Goal: Task Accomplishment & Management: Manage account settings

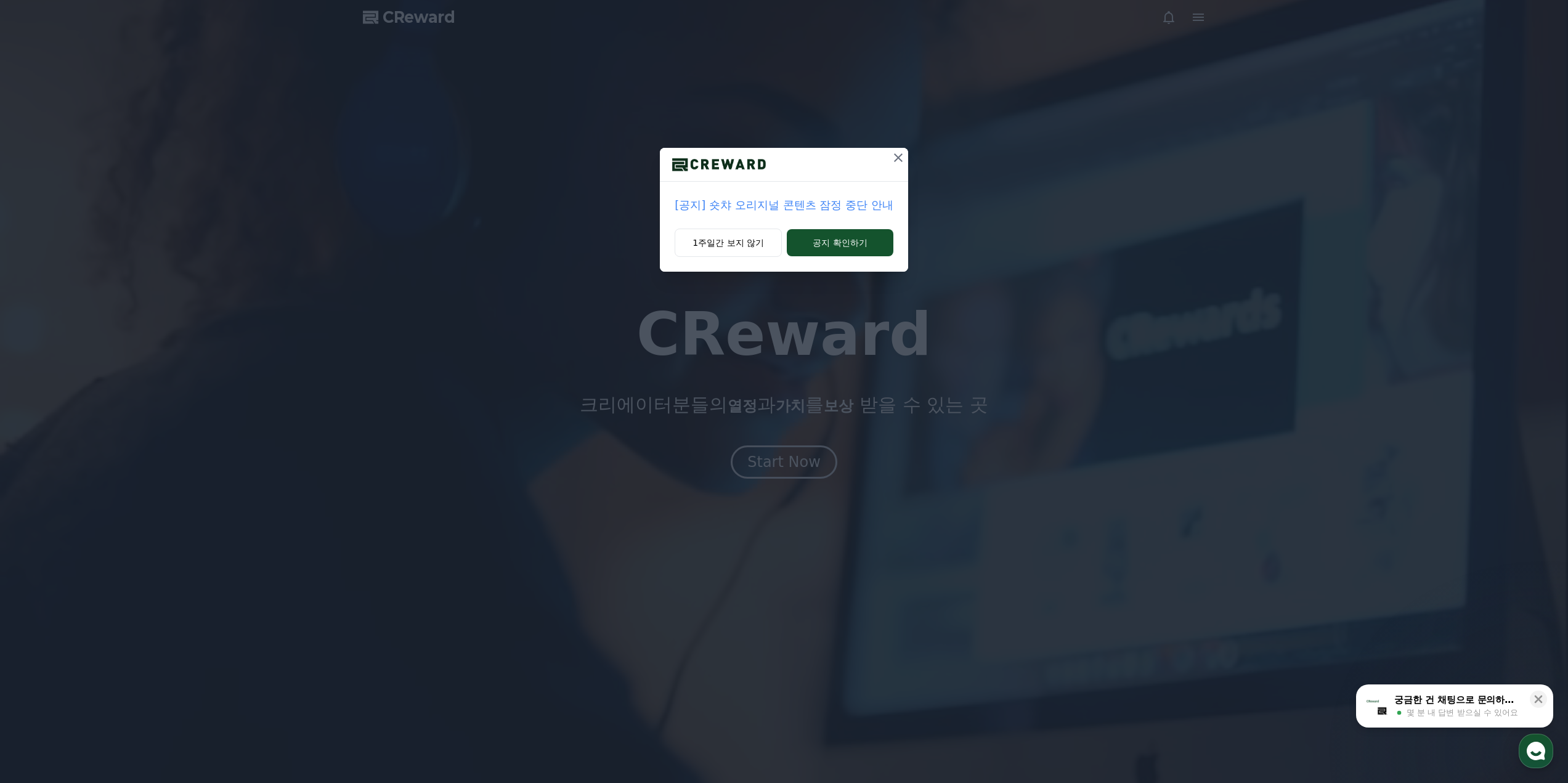
click at [894, 162] on icon at bounding box center [897, 157] width 15 height 15
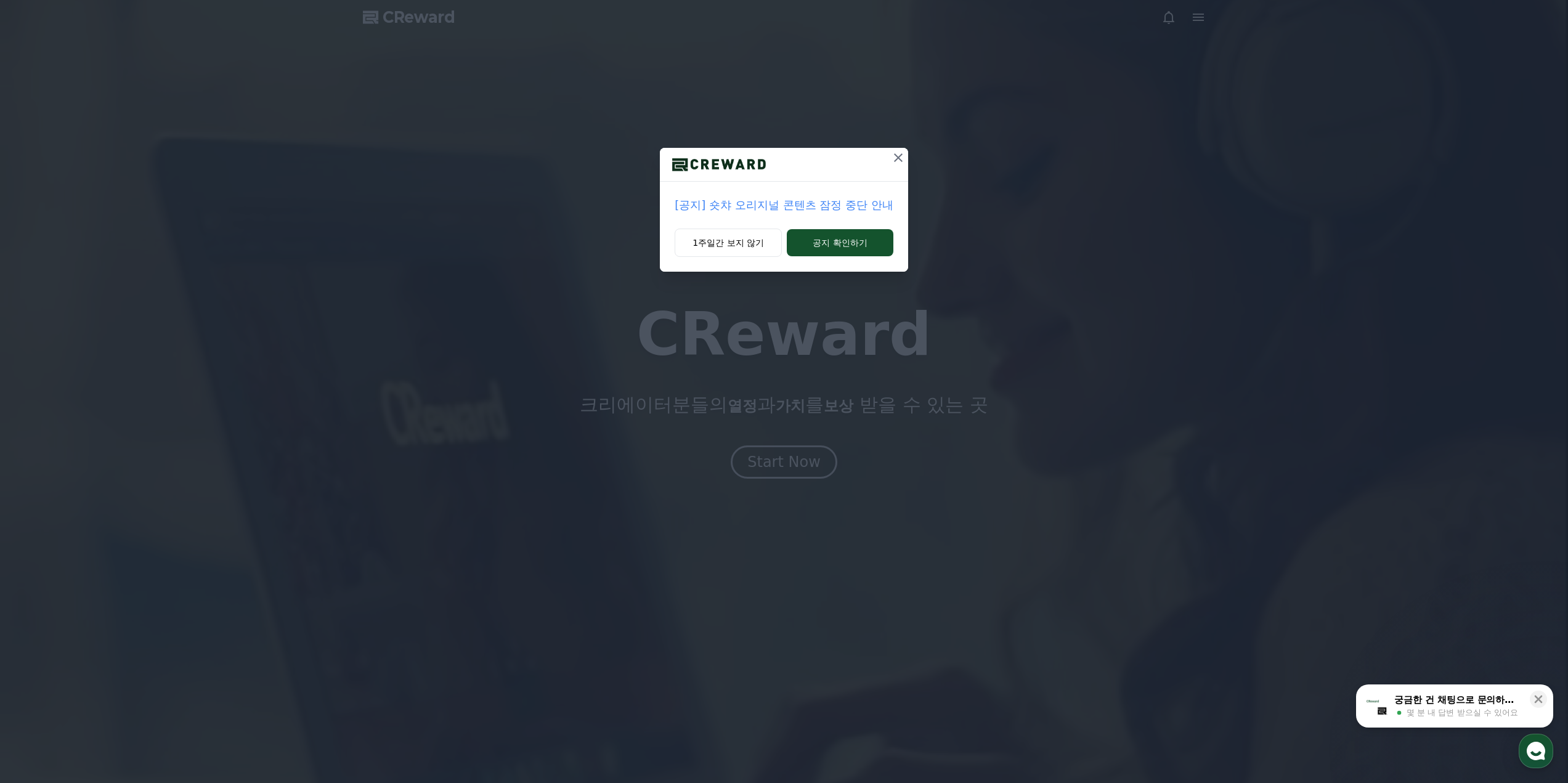
click at [894, 162] on div at bounding box center [784, 392] width 1568 height 783
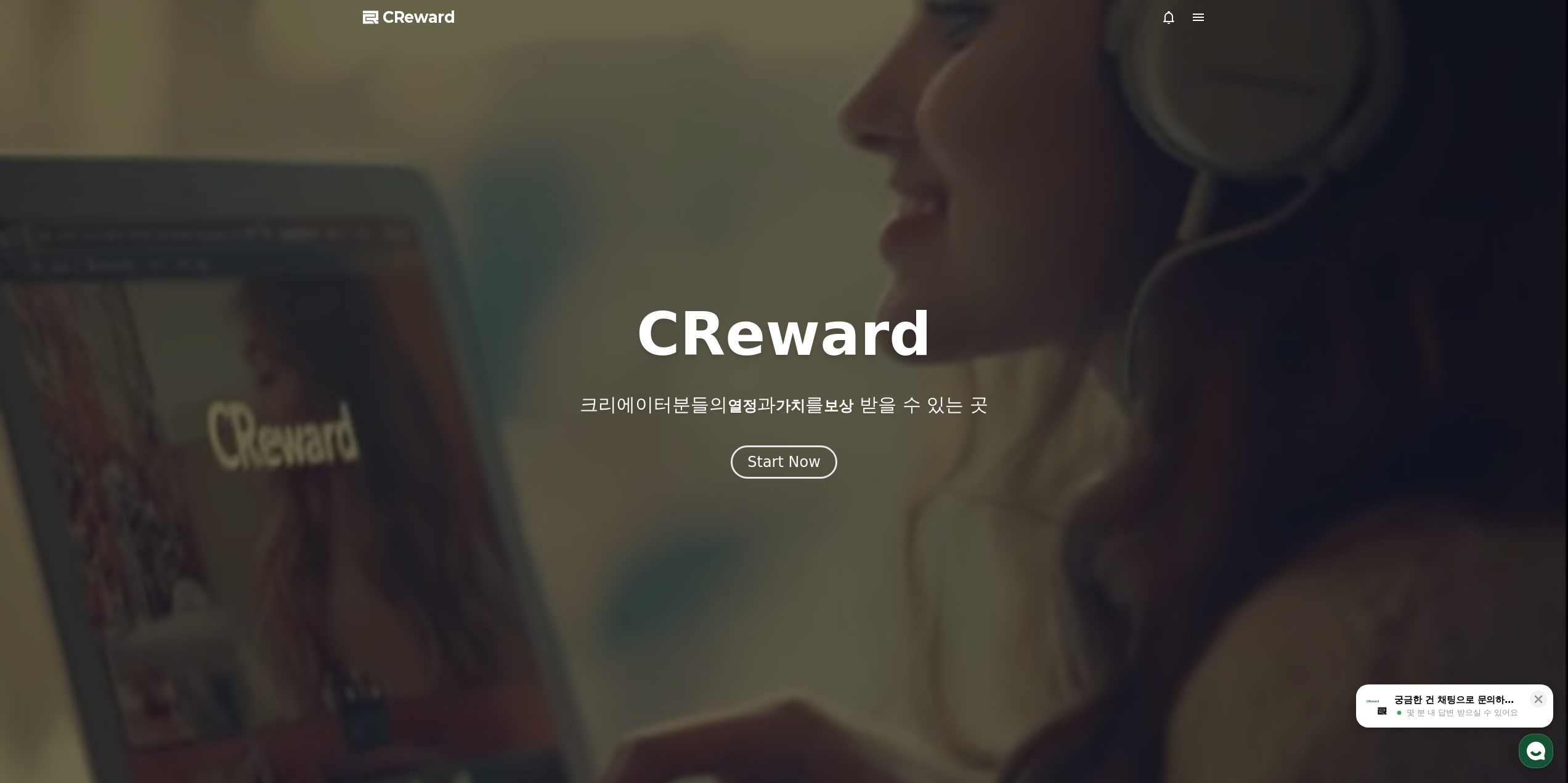
click at [1194, 18] on icon at bounding box center [1198, 16] width 15 height 15
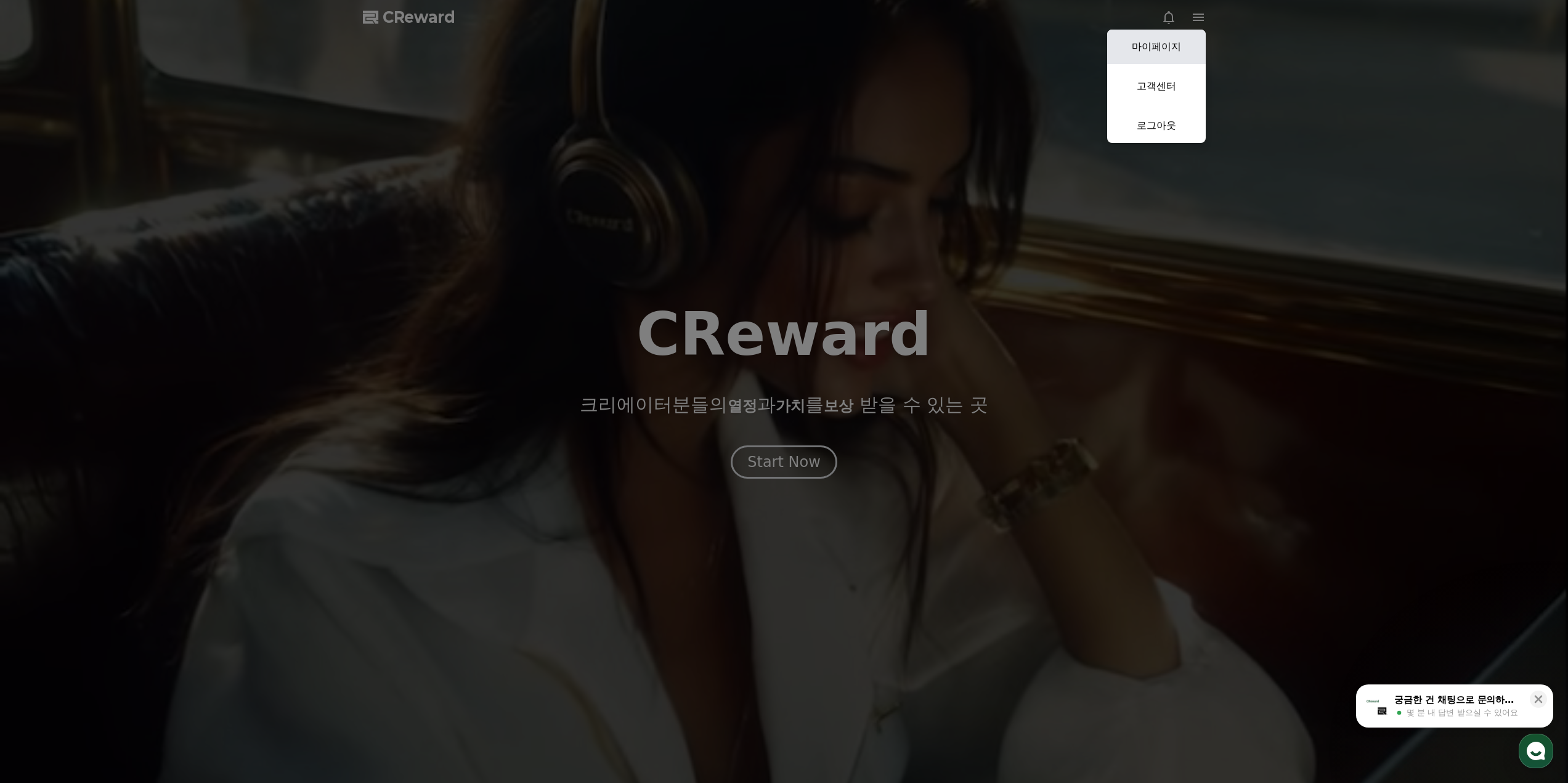
click at [1177, 54] on link "마이페이지" at bounding box center [1156, 47] width 99 height 35
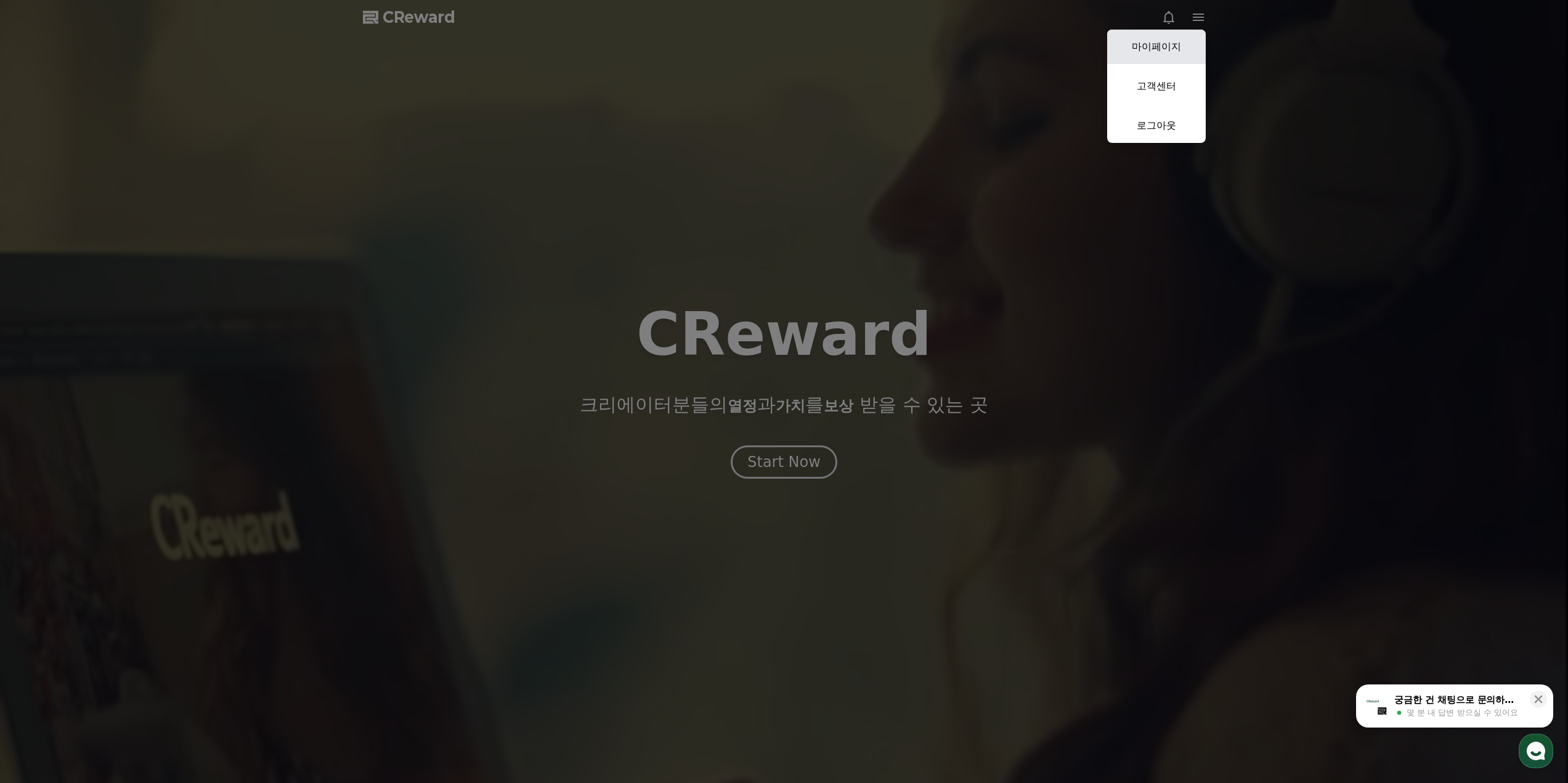
select select "**********"
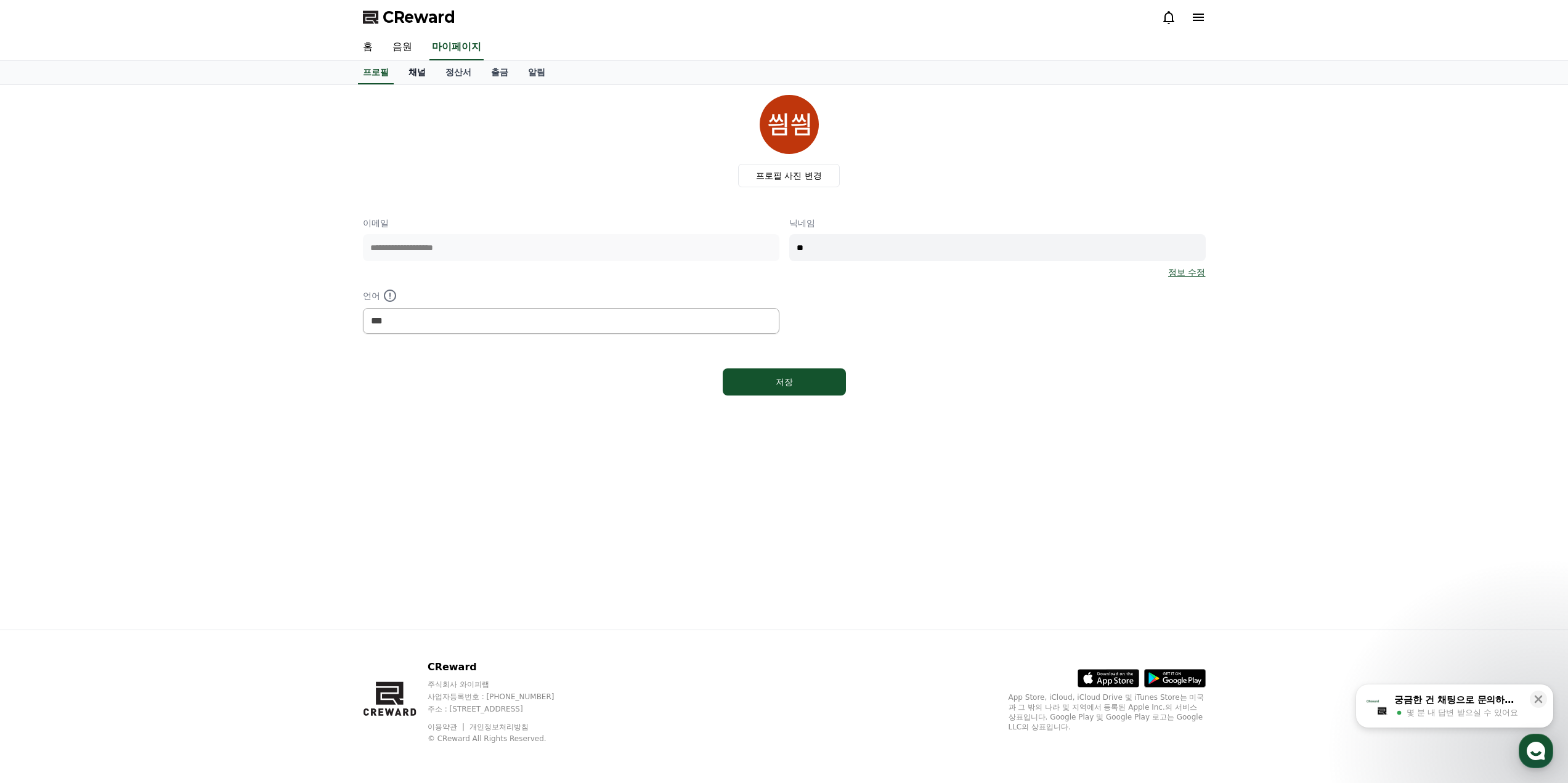
click at [422, 75] on link "채널" at bounding box center [417, 73] width 37 height 23
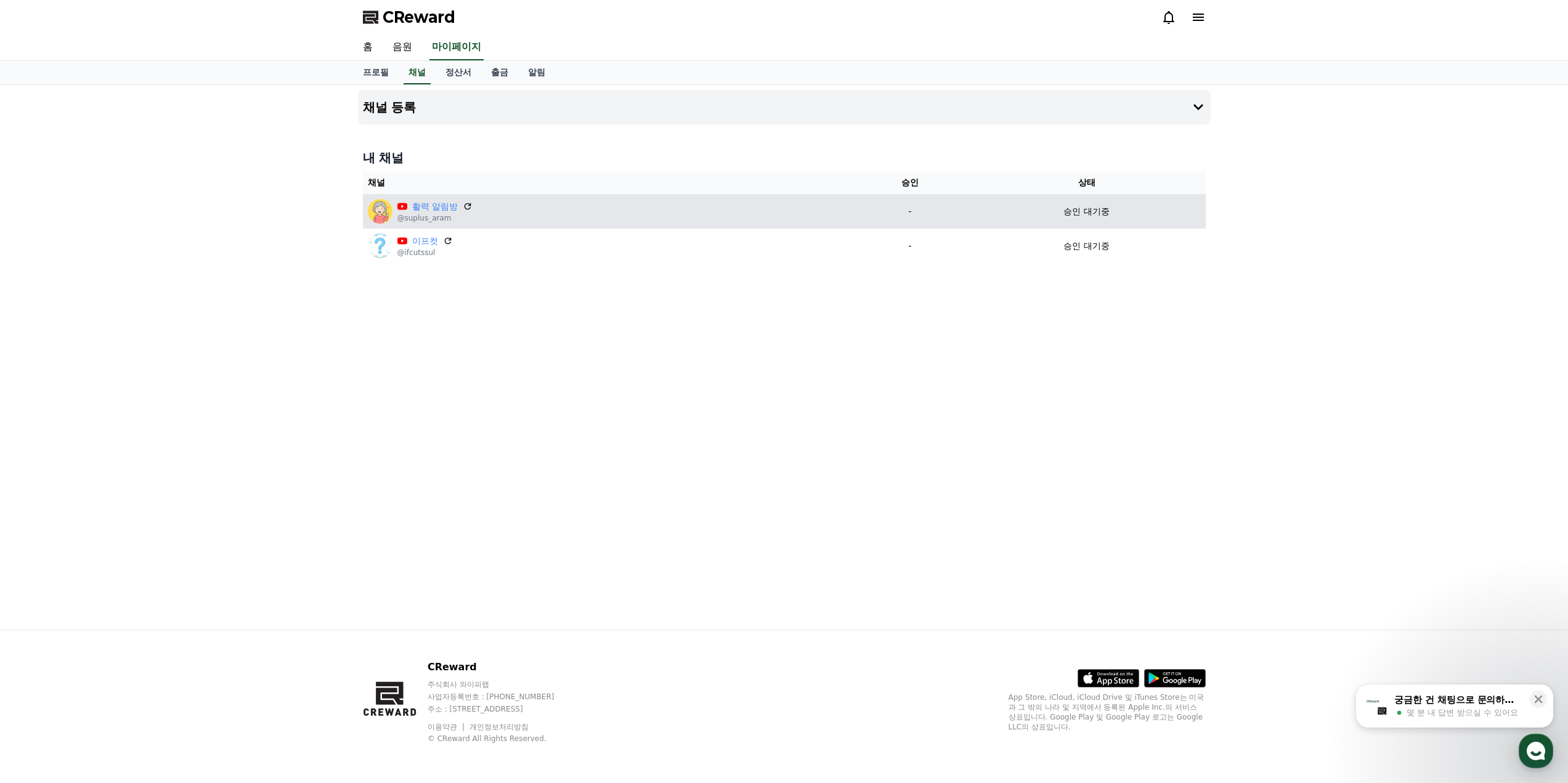
click at [1055, 227] on td "승인 대기중" at bounding box center [1086, 211] width 237 height 35
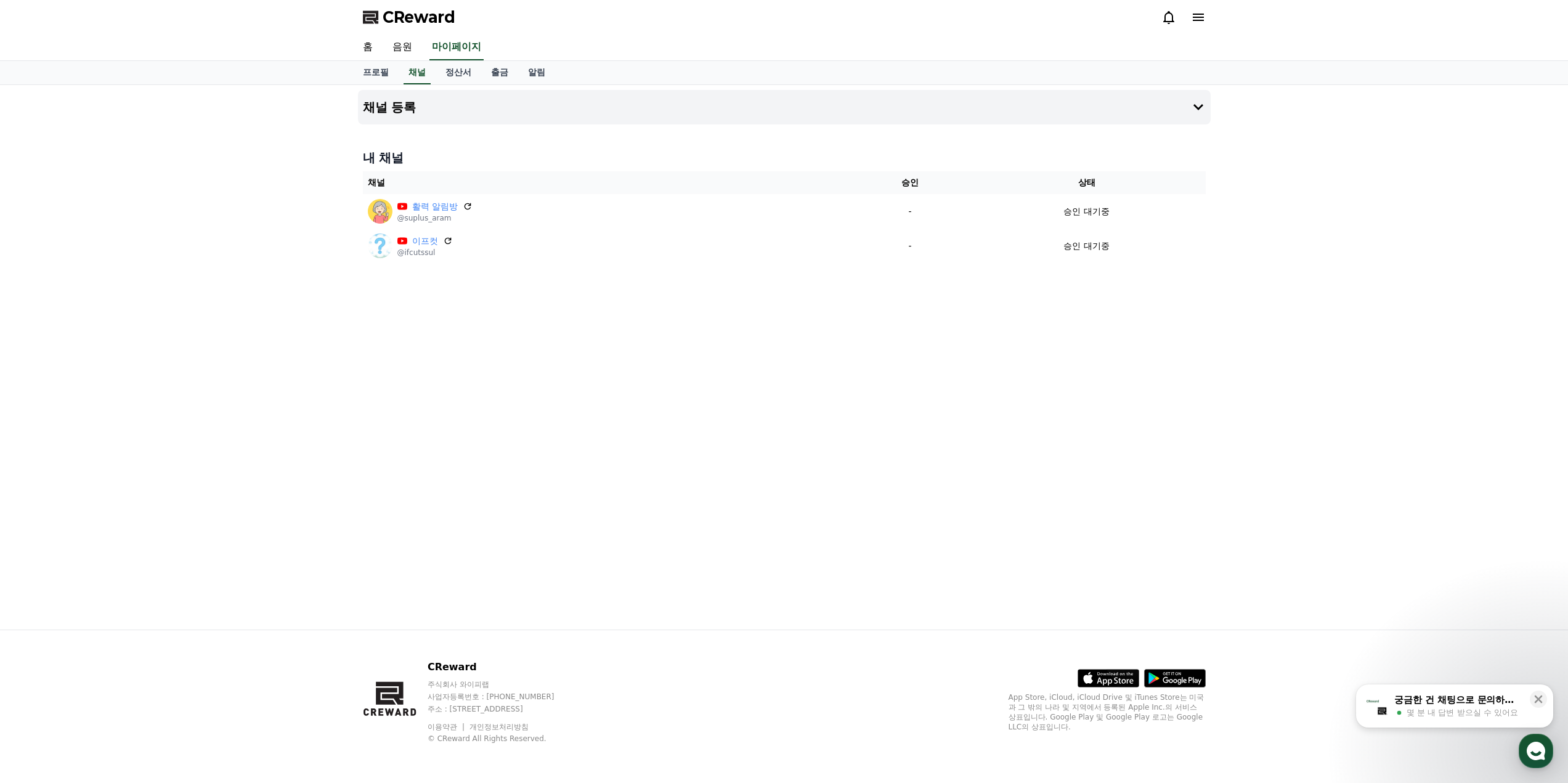
click at [1057, 273] on div "채널 등록 내 채널 채널 승인 상태 활력 알림방 @suplus_aram - 승인 대기중 이프컷 @ifcutssul - 승인 대기중" at bounding box center [784, 358] width 862 height 545
